Goal: Communication & Community: Answer question/provide support

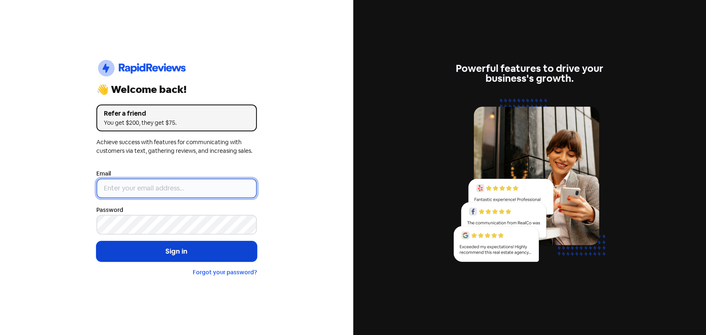
type input "[EMAIL_ADDRESS][PERSON_NAME][DOMAIN_NAME]"
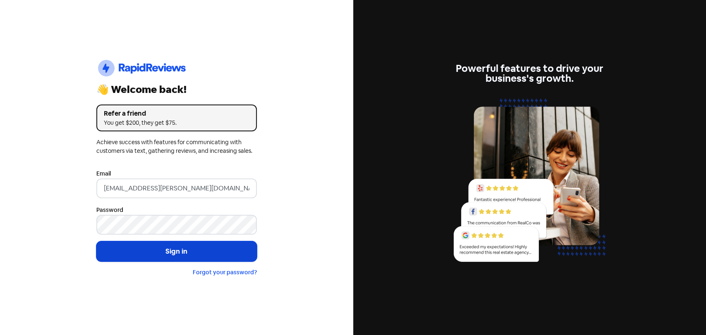
click at [186, 253] on button "Sign in" at bounding box center [176, 251] width 160 height 21
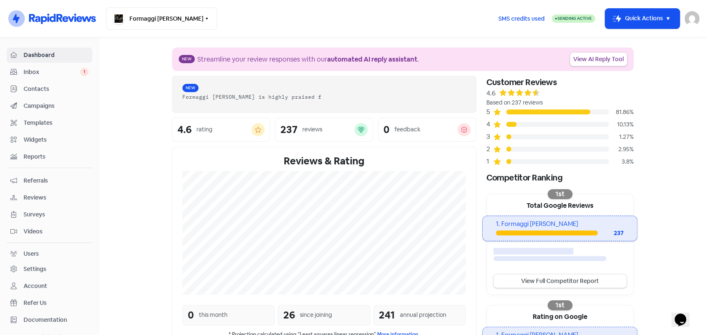
click at [56, 75] on span "Inbox" at bounding box center [52, 72] width 57 height 9
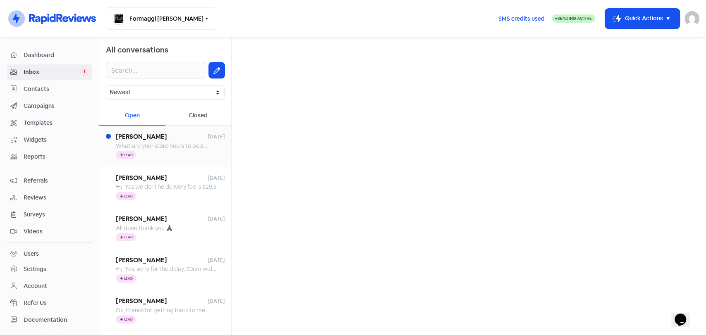
click at [174, 162] on div "Vinicio Pavincich 1 Sep 25 What are your store hours to pop in and buy some che…" at bounding box center [165, 146] width 132 height 41
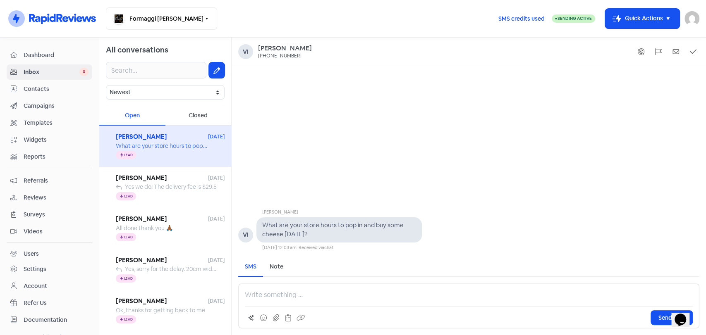
click at [286, 296] on p at bounding box center [469, 295] width 448 height 10
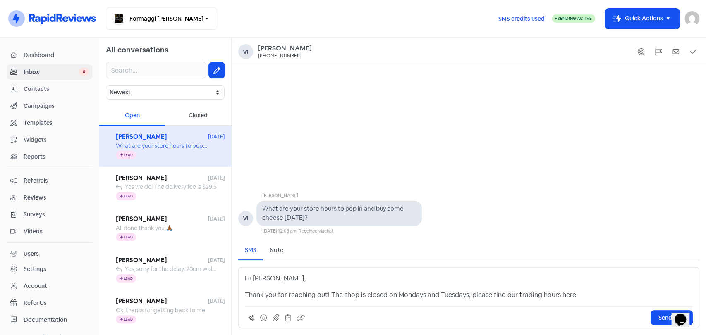
click at [577, 296] on p "Thank you for reaching out! The shop is closed on Mondays and Tuesdays, please …" at bounding box center [469, 295] width 448 height 10
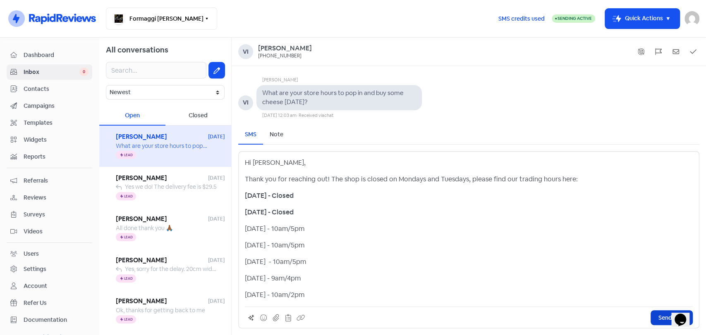
click at [657, 318] on button "Send SMS" at bounding box center [671, 318] width 42 height 15
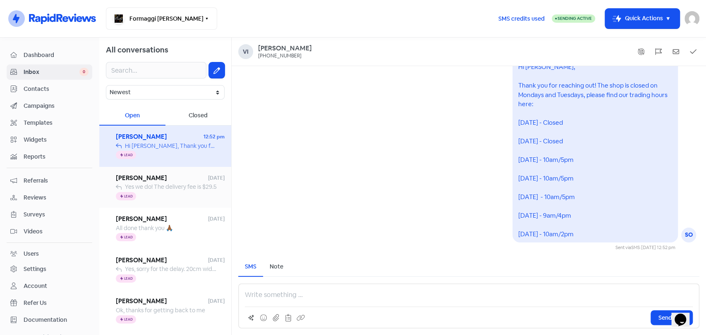
click at [189, 186] on span "Yes we do! The delivery fee is $29.5" at bounding box center [171, 186] width 92 height 7
